Goal: Task Accomplishment & Management: Complete application form

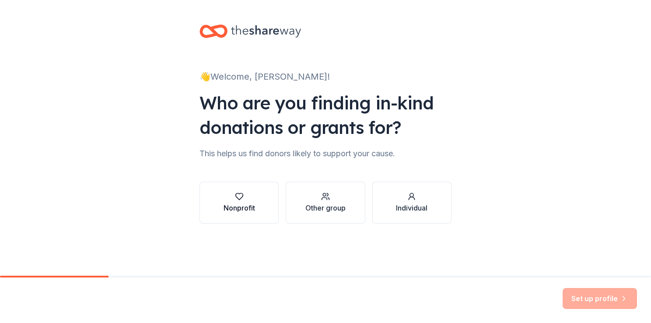
click at [228, 203] on div "Nonprofit" at bounding box center [240, 208] width 32 height 11
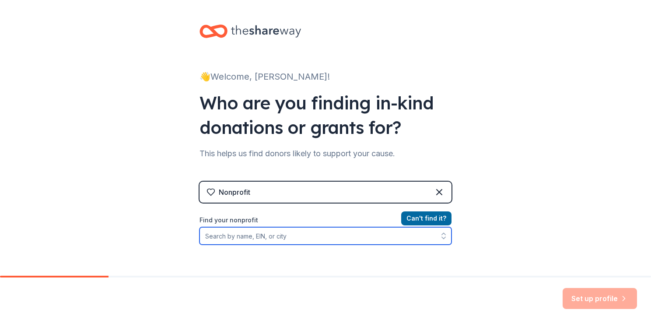
click at [356, 235] on input "Find your nonprofit" at bounding box center [326, 236] width 252 height 18
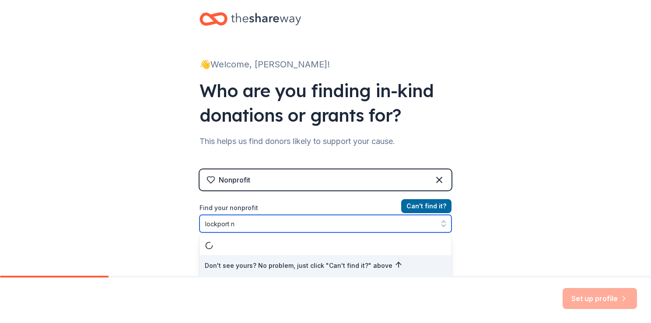
type input "lockport ny"
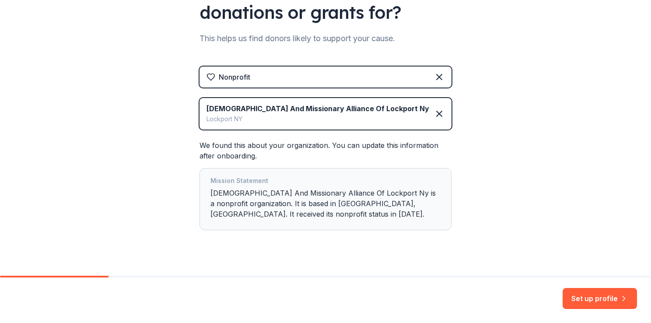
scroll to position [129, 0]
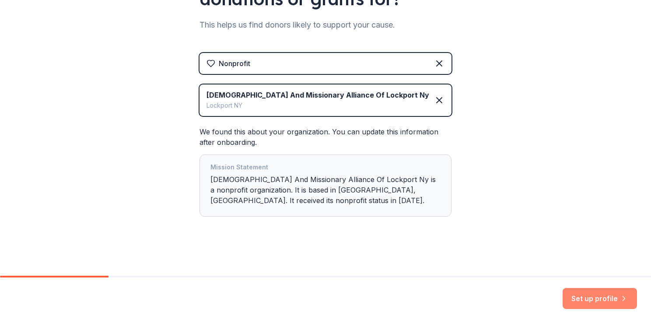
click at [575, 305] on button "Set up profile" at bounding box center [600, 298] width 74 height 21
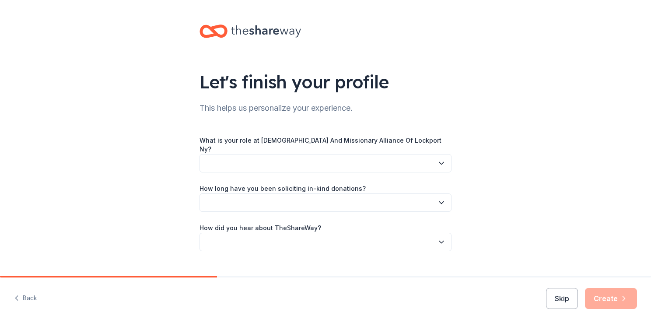
click at [439, 160] on icon "button" at bounding box center [441, 163] width 9 height 9
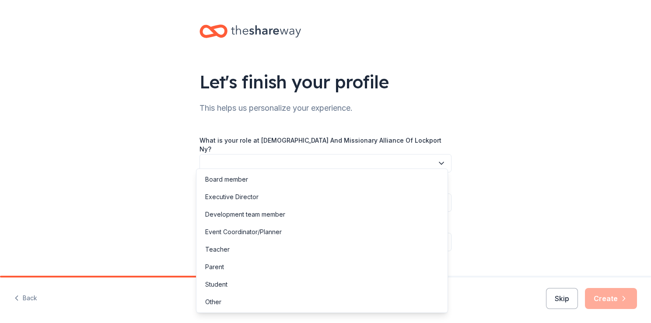
click at [362, 156] on button "button" at bounding box center [326, 163] width 252 height 18
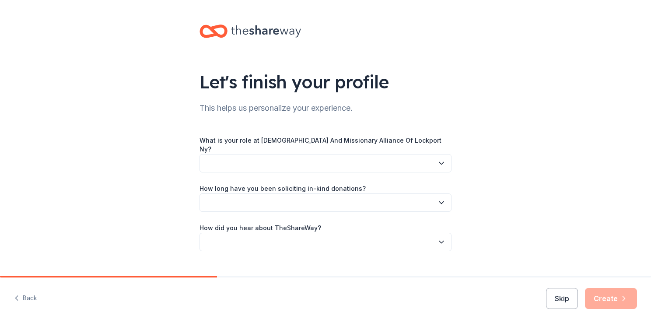
click at [442, 159] on icon "button" at bounding box center [441, 163] width 9 height 9
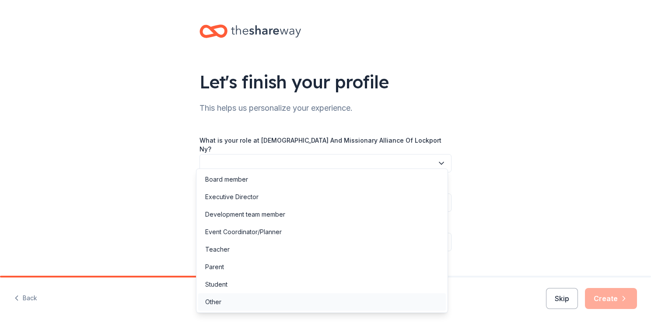
click at [214, 300] on div "Other" at bounding box center [213, 302] width 16 height 11
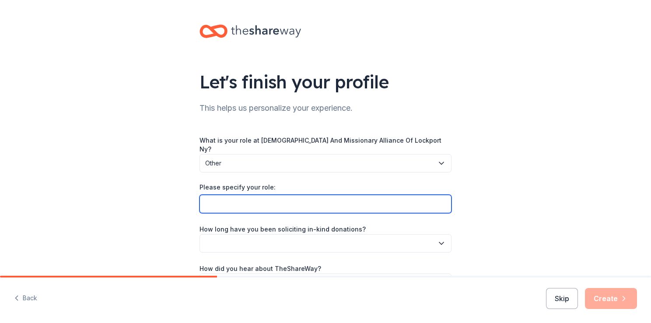
click at [252, 200] on input "Please specify your role:" at bounding box center [326, 204] width 252 height 18
type input "Children's Ministry Coordinator"
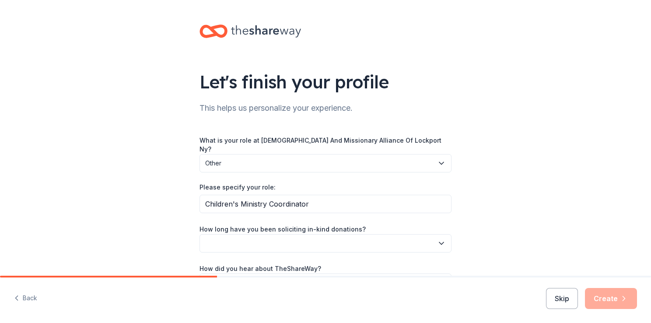
click at [438, 239] on icon "button" at bounding box center [441, 243] width 9 height 9
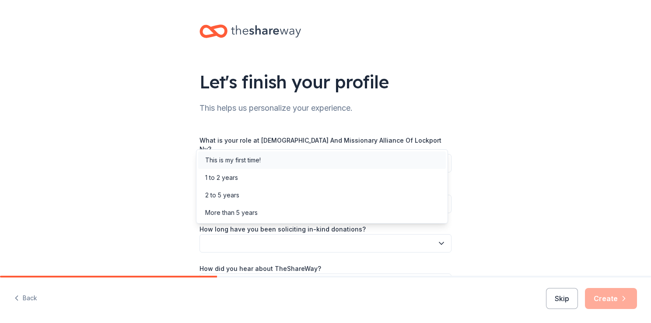
click at [375, 158] on div "This is my first time!" at bounding box center [322, 160] width 248 height 18
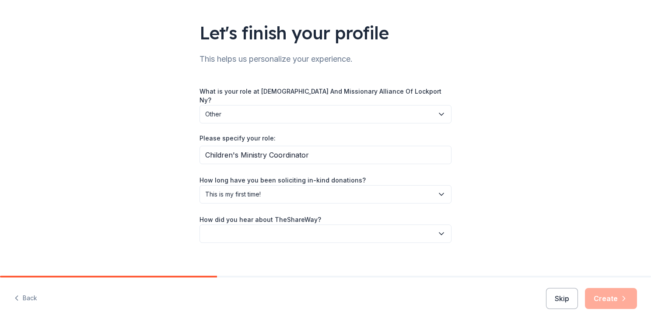
scroll to position [51, 0]
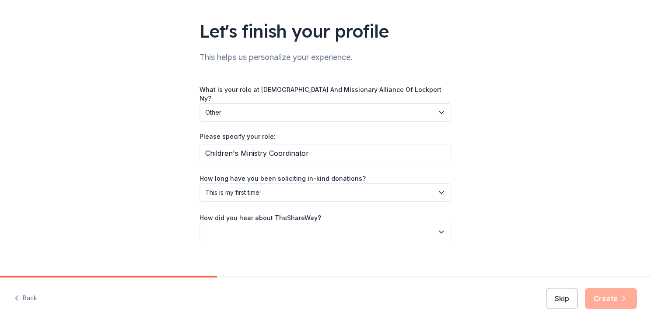
click at [442, 228] on icon "button" at bounding box center [441, 232] width 9 height 9
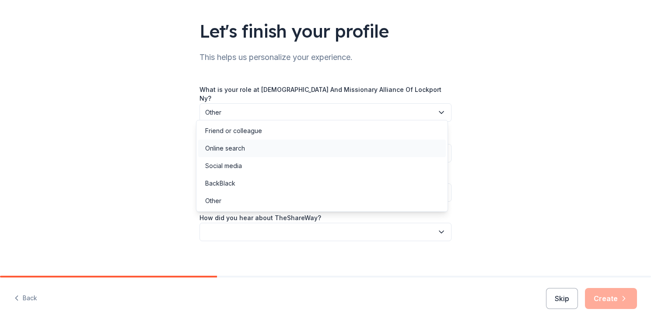
click at [224, 151] on div "Online search" at bounding box center [225, 148] width 40 height 11
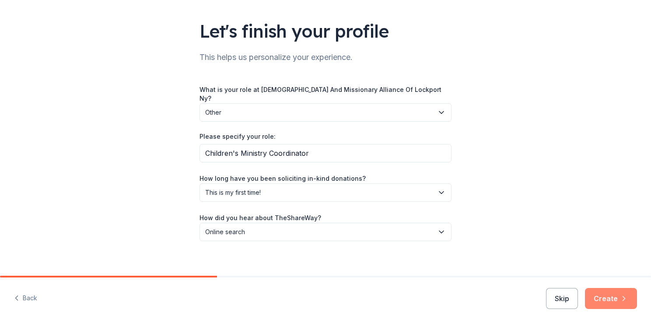
click at [607, 299] on button "Create" at bounding box center [611, 298] width 52 height 21
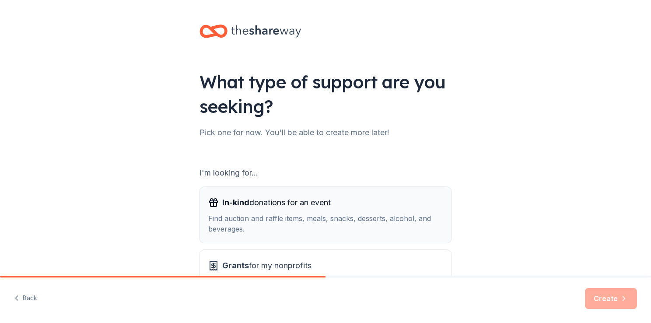
click at [407, 205] on div "In-kind donations for an event" at bounding box center [325, 203] width 235 height 14
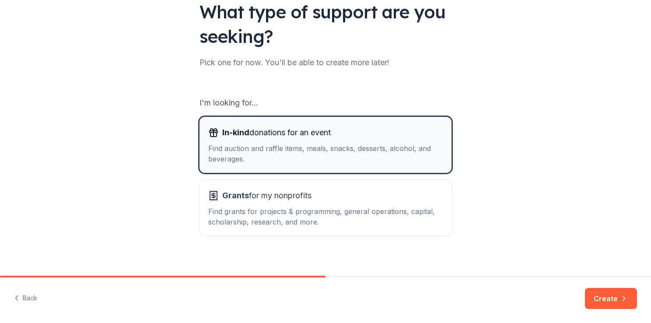
scroll to position [77, 0]
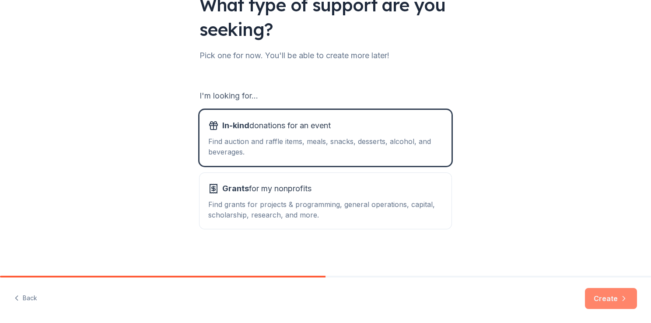
click at [607, 296] on button "Create" at bounding box center [611, 298] width 52 height 21
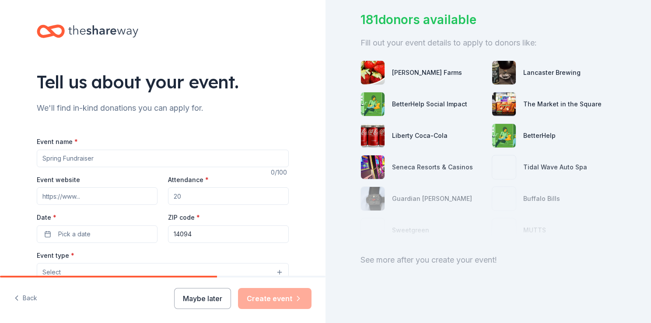
scroll to position [41, 0]
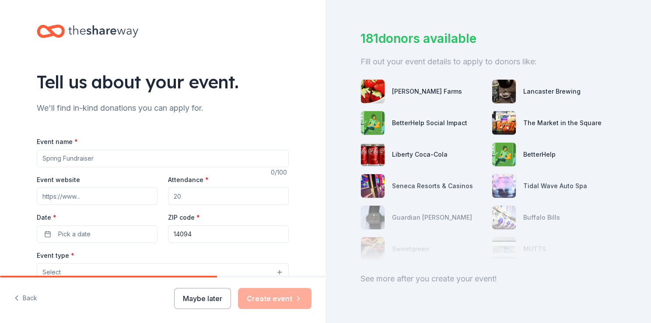
click at [181, 158] on input "Event name *" at bounding box center [163, 159] width 252 height 18
type input "Trunk or Treat"
click at [220, 202] on input "Attendance *" at bounding box center [228, 196] width 121 height 18
type input "200"
click at [138, 235] on button "Pick a date" at bounding box center [97, 234] width 121 height 18
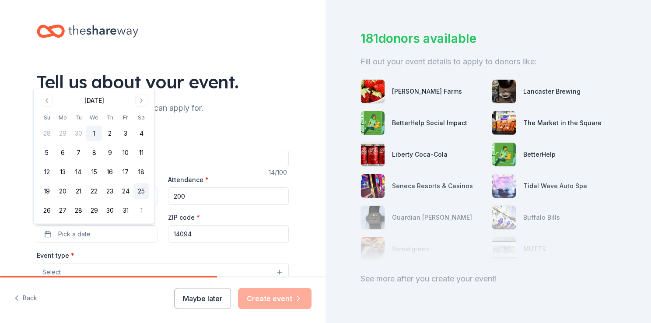
click at [142, 191] on button "25" at bounding box center [141, 191] width 16 height 16
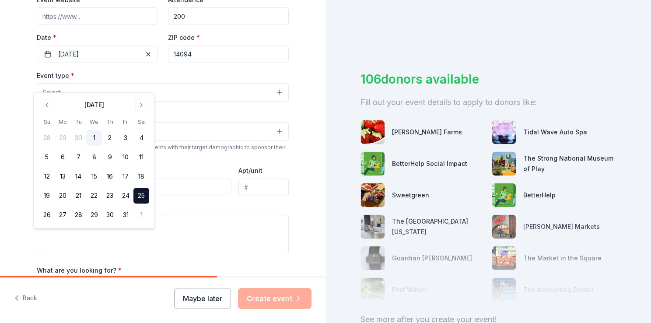
scroll to position [181, 0]
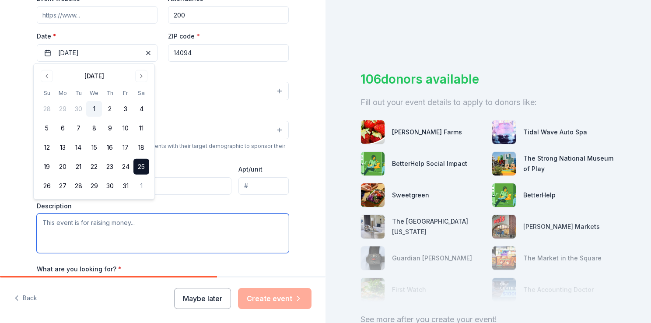
click at [158, 229] on textarea at bounding box center [163, 233] width 252 height 39
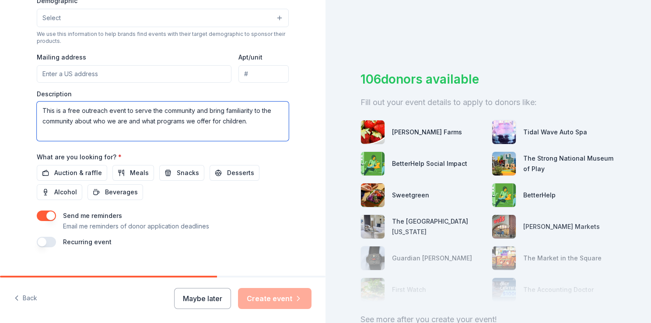
scroll to position [292, 0]
type textarea "This is a free outreach event to serve the community and bring familiarity to t…"
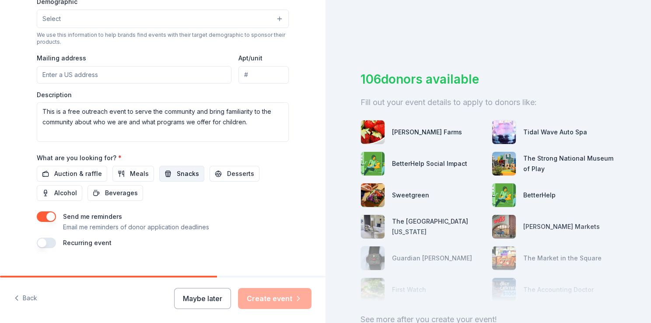
click at [179, 172] on span "Snacks" at bounding box center [188, 173] width 22 height 11
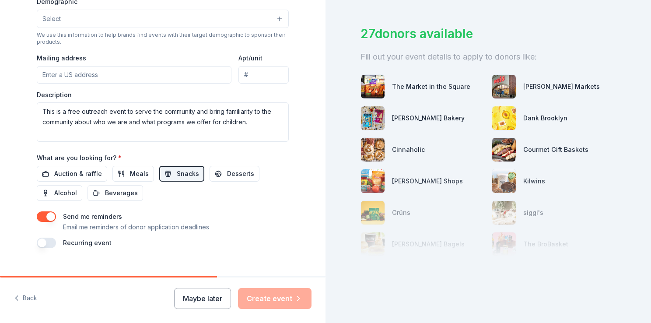
scroll to position [42, 0]
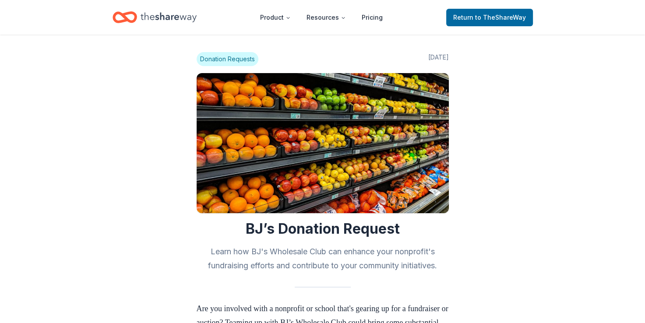
click at [209, 59] on span "Donation Requests" at bounding box center [227, 59] width 62 height 14
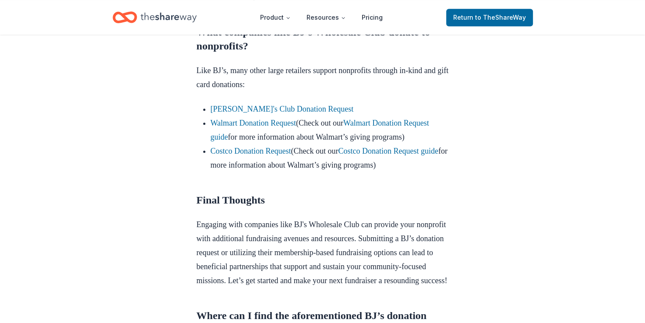
scroll to position [785, 0]
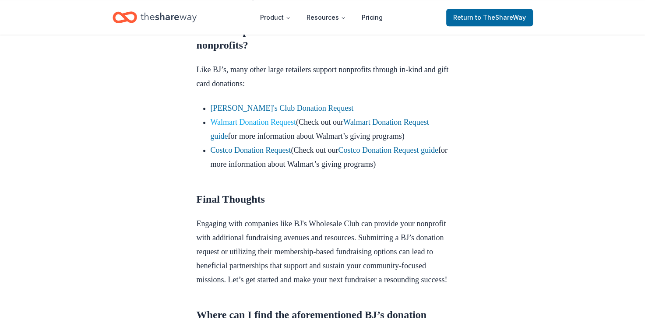
click at [292, 126] on link "Walmart Donation Request" at bounding box center [253, 122] width 86 height 9
